Goal: Task Accomplishment & Management: Manage account settings

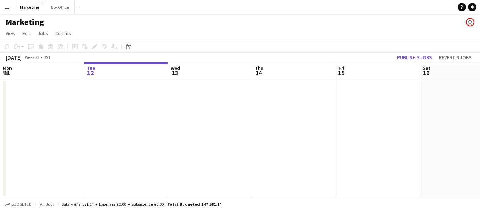
click at [126, 106] on app-date-cell at bounding box center [126, 138] width 84 height 119
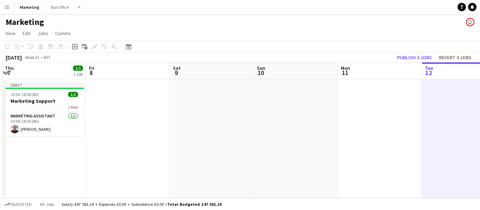
drag, startPoint x: 142, startPoint y: 147, endPoint x: 480, endPoint y: 107, distance: 340.4
click at [480, 106] on app-calendar-viewport "Tue 5 1/1 1 Job Wed 6 1/1 1 Job Thu 7 1/1 1 Job Fri 8 Sat 9 Sun 10 Mon 11 Tue 1…" at bounding box center [240, 131] width 480 height 136
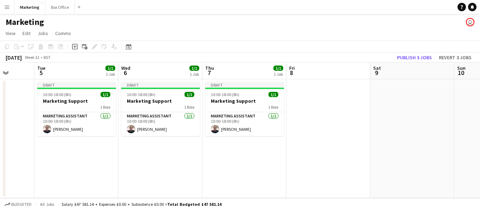
scroll to position [0, 207]
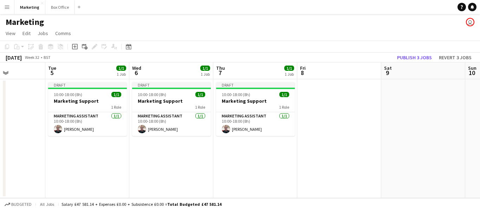
drag, startPoint x: 200, startPoint y: 147, endPoint x: 368, endPoint y: 127, distance: 169.5
click at [411, 121] on app-calendar-viewport "Sat 2 Sun 3 Mon 4 Tue 5 1/1 1 Job Wed 6 1/1 1 Job Thu 7 1/1 1 Job Fri 8 Sat 9 S…" at bounding box center [240, 131] width 480 height 136
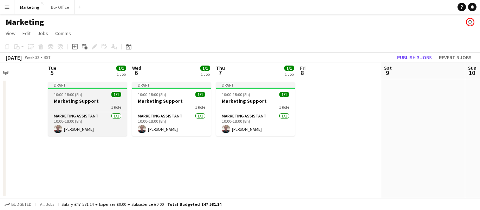
click at [76, 98] on app-job-card "Draft 10:00-18:00 (8h) 1/1 Marketing Support 1 Role Marketing Assistant [DATE] …" at bounding box center [87, 109] width 79 height 54
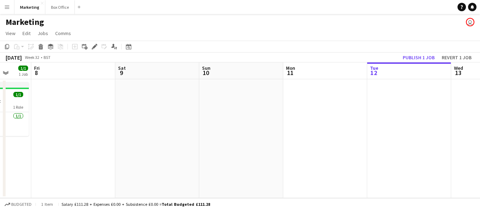
drag, startPoint x: 408, startPoint y: 142, endPoint x: 160, endPoint y: 150, distance: 248.2
click at [157, 151] on app-calendar-viewport "Tue 5 1/1 1 Job Wed 6 1/1 1 Job Thu 7 1/1 1 Job Fri 8 Sat 9 Sun 10 Mon 11 Tue 1…" at bounding box center [240, 131] width 480 height 136
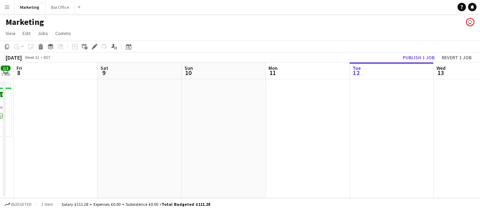
scroll to position [0, 244]
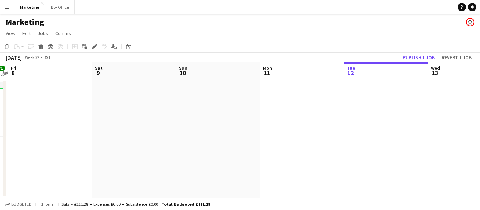
drag, startPoint x: 377, startPoint y: 156, endPoint x: 277, endPoint y: 162, distance: 100.6
click at [277, 162] on app-calendar-viewport "Tue 5 1/1 1 Job Wed 6 1/1 1 Job Thu 7 1/1 1 Job Fri 8 Sat 9 Sun 10 Mon 11 Tue 1…" at bounding box center [240, 131] width 480 height 136
click at [280, 108] on app-date-cell at bounding box center [302, 138] width 84 height 119
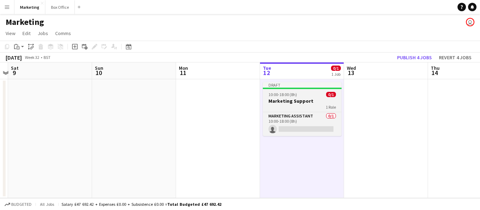
click at [293, 102] on h3 "Marketing Support" at bounding box center [302, 101] width 79 height 6
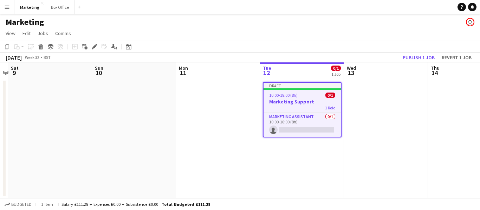
click at [289, 98] on span "10:00-18:00 (8h)" at bounding box center [283, 95] width 28 height 5
click at [289, 98] on app-job-card "Draft 10:00-18:00 (8h) 0/1 Marketing Support 1 Role Marketing Assistant 0/1 10:…" at bounding box center [302, 110] width 79 height 56
click at [283, 126] on app-card-role "Marketing Assistant 0/1 10:00-18:00 (8h) single-neutral-actions" at bounding box center [302, 125] width 77 height 24
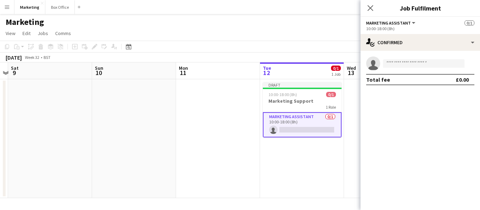
click at [389, 27] on div "10:00-18:00 (8h)" at bounding box center [420, 28] width 108 height 5
click at [410, 20] on button "Marketing Assistant" at bounding box center [391, 22] width 50 height 5
click at [390, 48] on li "Marketing Assistant" at bounding box center [393, 47] width 42 height 6
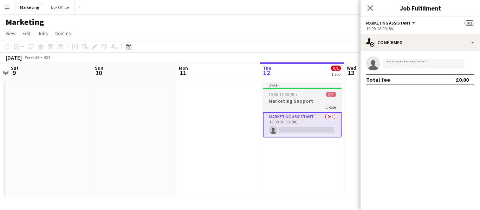
click at [277, 101] on h3 "Marketing Support" at bounding box center [302, 101] width 79 height 6
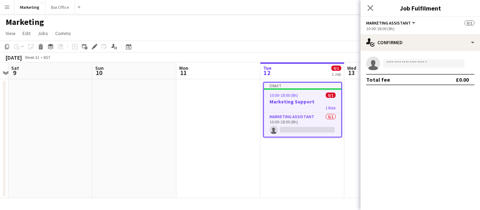
click at [277, 101] on h3 "Marketing Support" at bounding box center [302, 102] width 77 height 6
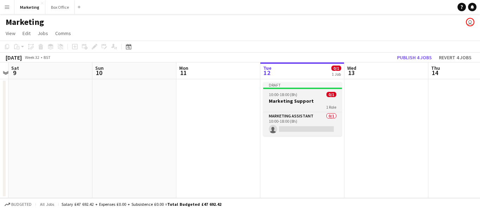
click at [277, 101] on h3 "Marketing Support" at bounding box center [302, 101] width 79 height 6
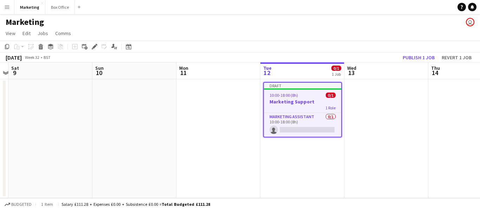
click at [277, 102] on h3 "Marketing Support" at bounding box center [302, 102] width 77 height 6
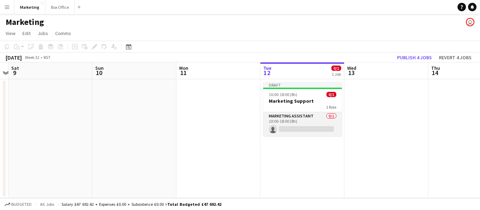
click at [285, 119] on app-card-role "Marketing Assistant 0/1 10:00-18:00 (8h) single-neutral-actions" at bounding box center [302, 124] width 79 height 24
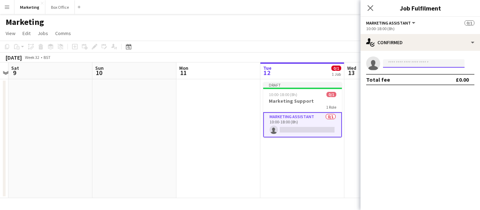
click at [407, 63] on input at bounding box center [424, 63] width 82 height 8
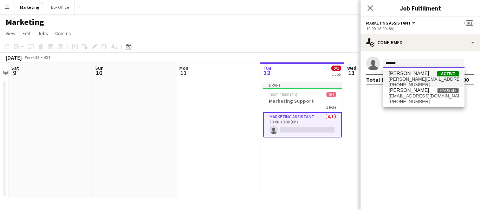
type input "******"
click at [407, 75] on span "[PERSON_NAME]" at bounding box center [409, 74] width 40 height 6
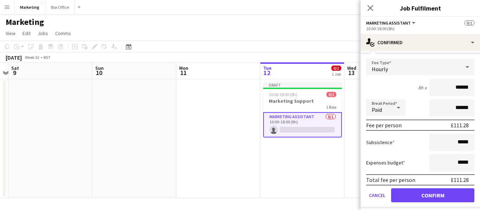
scroll to position [40, 0]
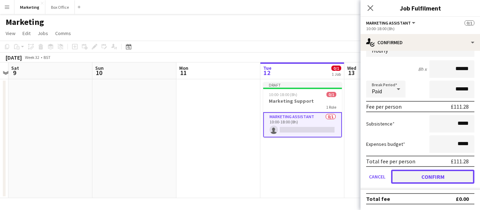
click at [424, 177] on button "Confirm" at bounding box center [432, 177] width 83 height 14
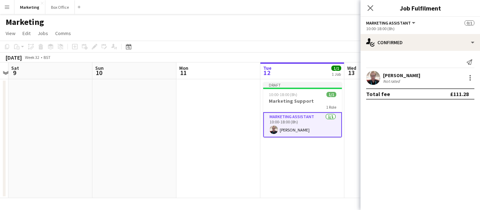
scroll to position [0, 0]
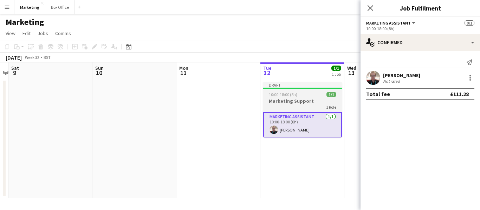
click at [289, 100] on h3 "Marketing Support" at bounding box center [302, 101] width 79 height 6
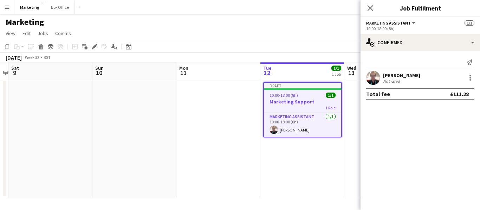
click at [288, 94] on span "10:00-18:00 (8h)" at bounding box center [284, 95] width 28 height 5
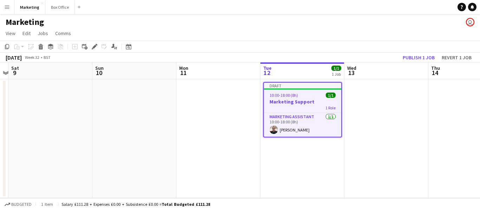
scroll to position [0, 244]
click at [286, 100] on h3 "Marketing Support" at bounding box center [302, 102] width 77 height 6
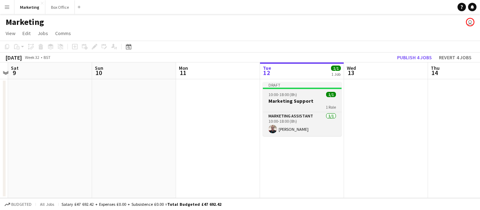
click at [331, 94] on span "1/1" at bounding box center [331, 94] width 10 height 5
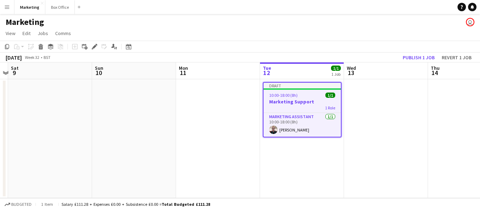
click at [328, 96] on span "1/1" at bounding box center [330, 95] width 10 height 5
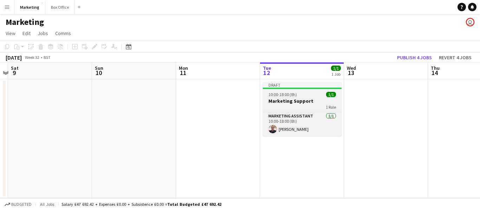
click at [288, 104] on div "1 Role" at bounding box center [302, 107] width 79 height 6
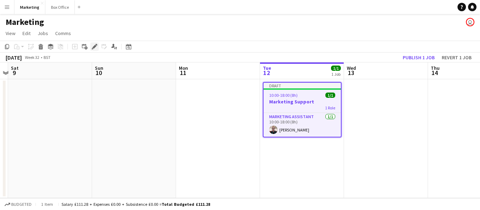
click at [94, 46] on icon at bounding box center [94, 47] width 4 height 4
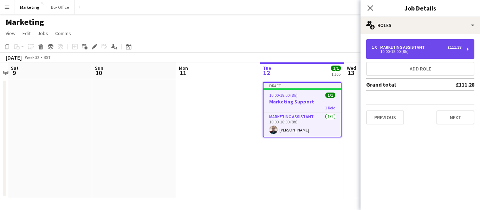
click at [408, 44] on div "1 x Marketing Assistant £111.28 10:00-18:00 (8h)" at bounding box center [420, 49] width 108 height 20
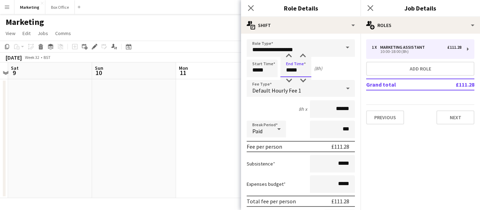
drag, startPoint x: 291, startPoint y: 70, endPoint x: 284, endPoint y: 71, distance: 7.8
click at [283, 72] on input "*****" at bounding box center [295, 69] width 31 height 18
type input "*****"
click at [338, 70] on div "Start Time ***** End Time ***** (10h)" at bounding box center [301, 69] width 108 height 18
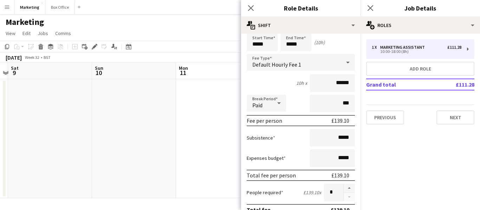
scroll to position [0, 0]
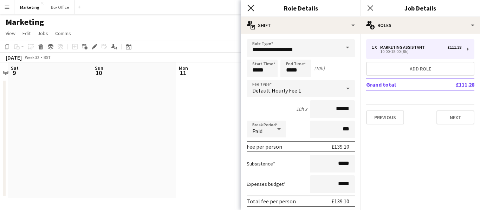
click at [249, 6] on icon "Close pop-in" at bounding box center [250, 8] width 7 height 7
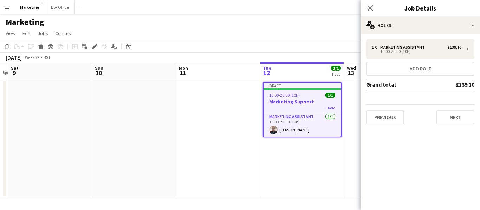
click at [210, 103] on app-date-cell at bounding box center [218, 138] width 84 height 119
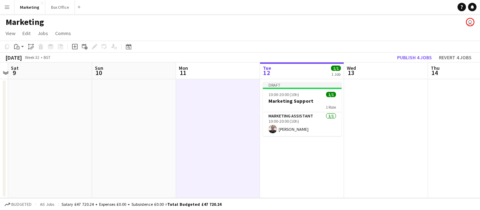
click at [313, 166] on app-date-cell "Draft 10:00-20:00 (10h) 1/1 Marketing Support 1 Role Marketing Assistant [DATE]…" at bounding box center [302, 138] width 84 height 119
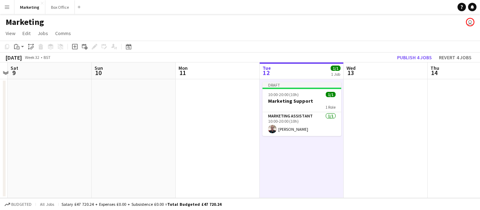
click at [303, 176] on app-date-cell "Draft 10:00-20:00 (10h) 1/1 Marketing Support 1 Role Marketing Assistant [DATE]…" at bounding box center [302, 138] width 84 height 119
